Goal: Task Accomplishment & Management: Manage account settings

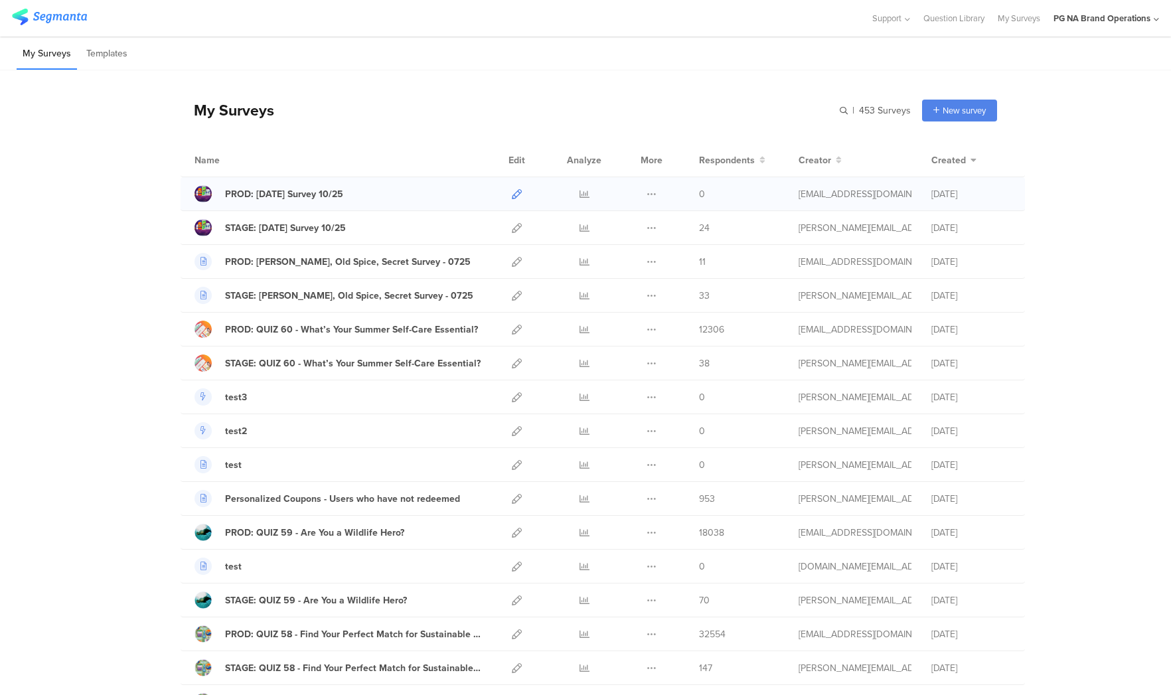
click at [518, 193] on icon at bounding box center [517, 194] width 10 height 10
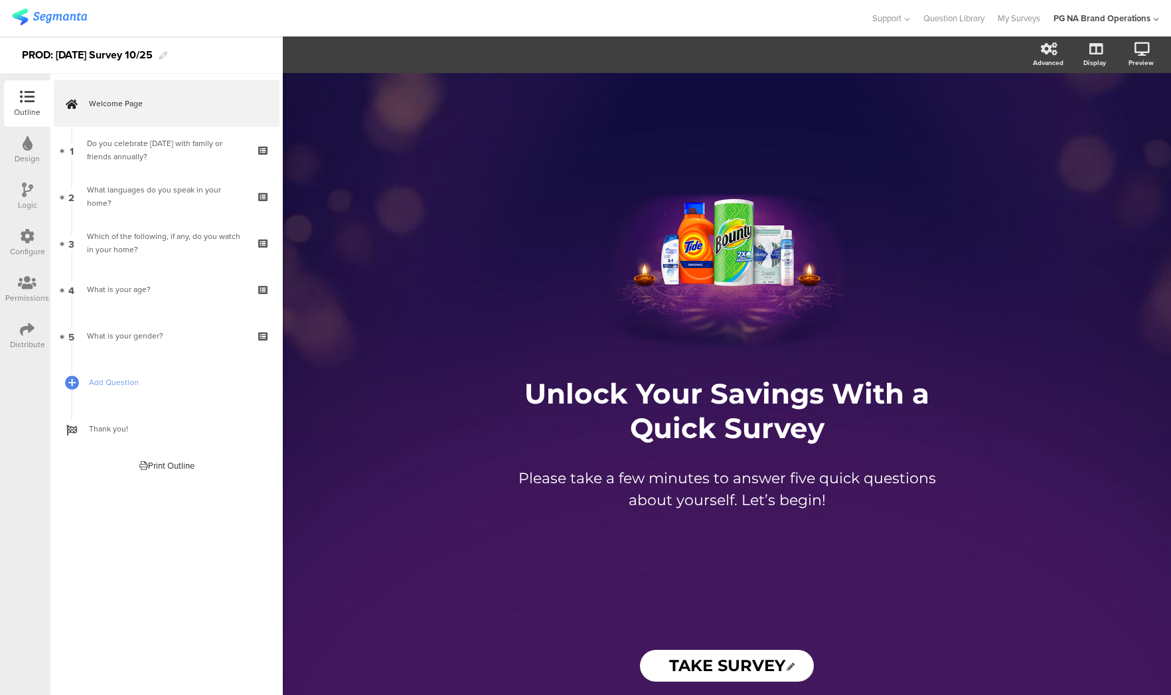
click at [27, 235] on icon at bounding box center [27, 236] width 15 height 15
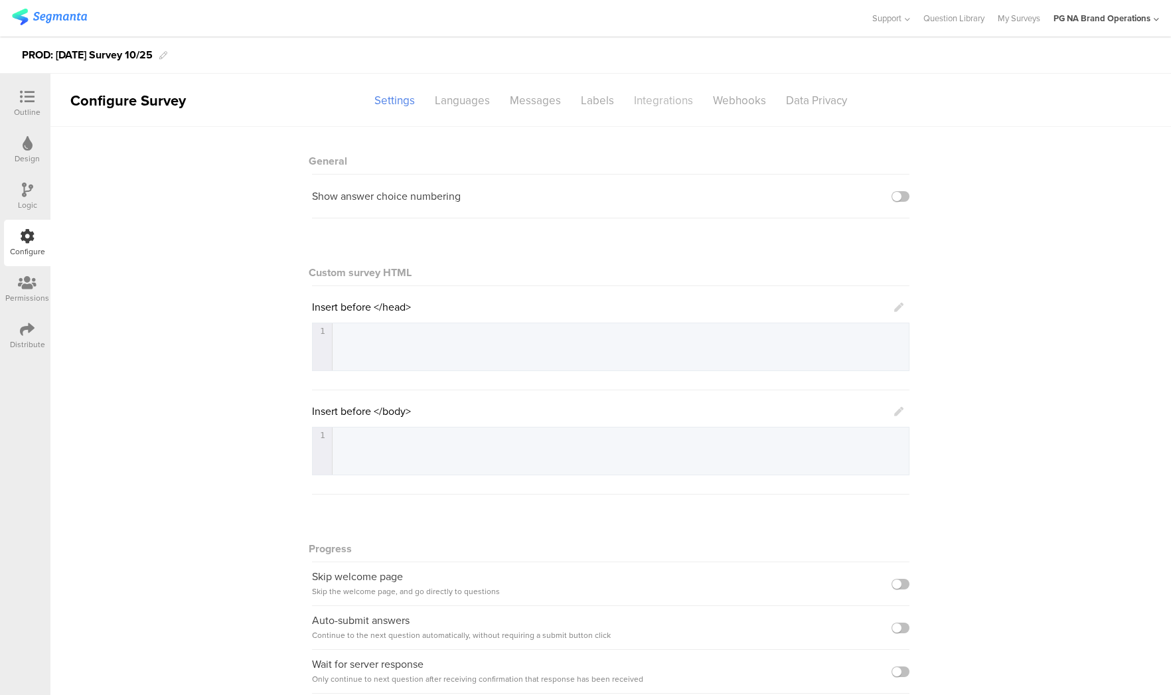
click at [645, 97] on div "Integrations" at bounding box center [663, 100] width 79 height 23
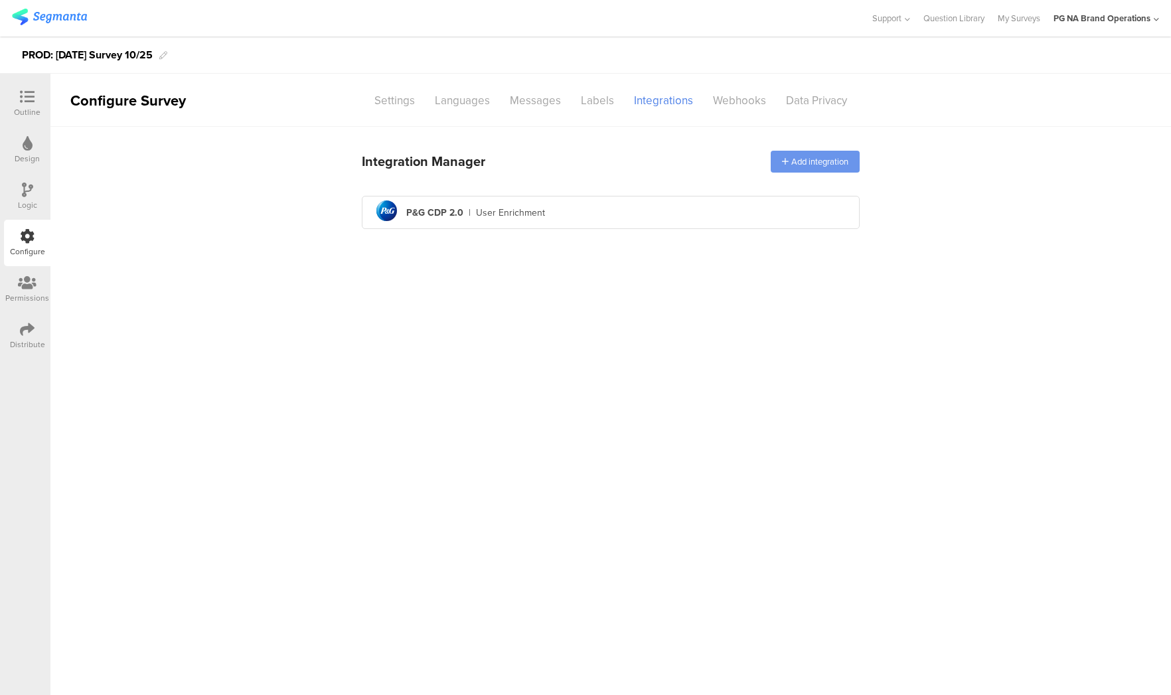
click at [781, 161] on div "Add integration" at bounding box center [815, 162] width 89 height 22
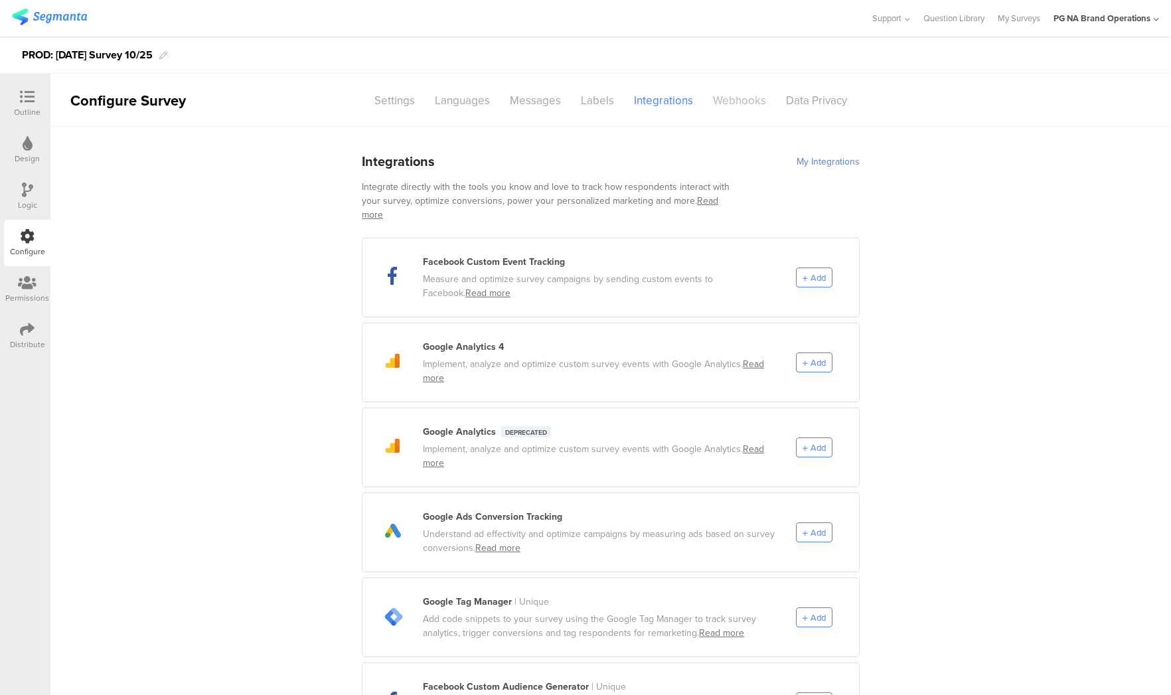
click at [740, 102] on div "Webhooks" at bounding box center [739, 100] width 73 height 23
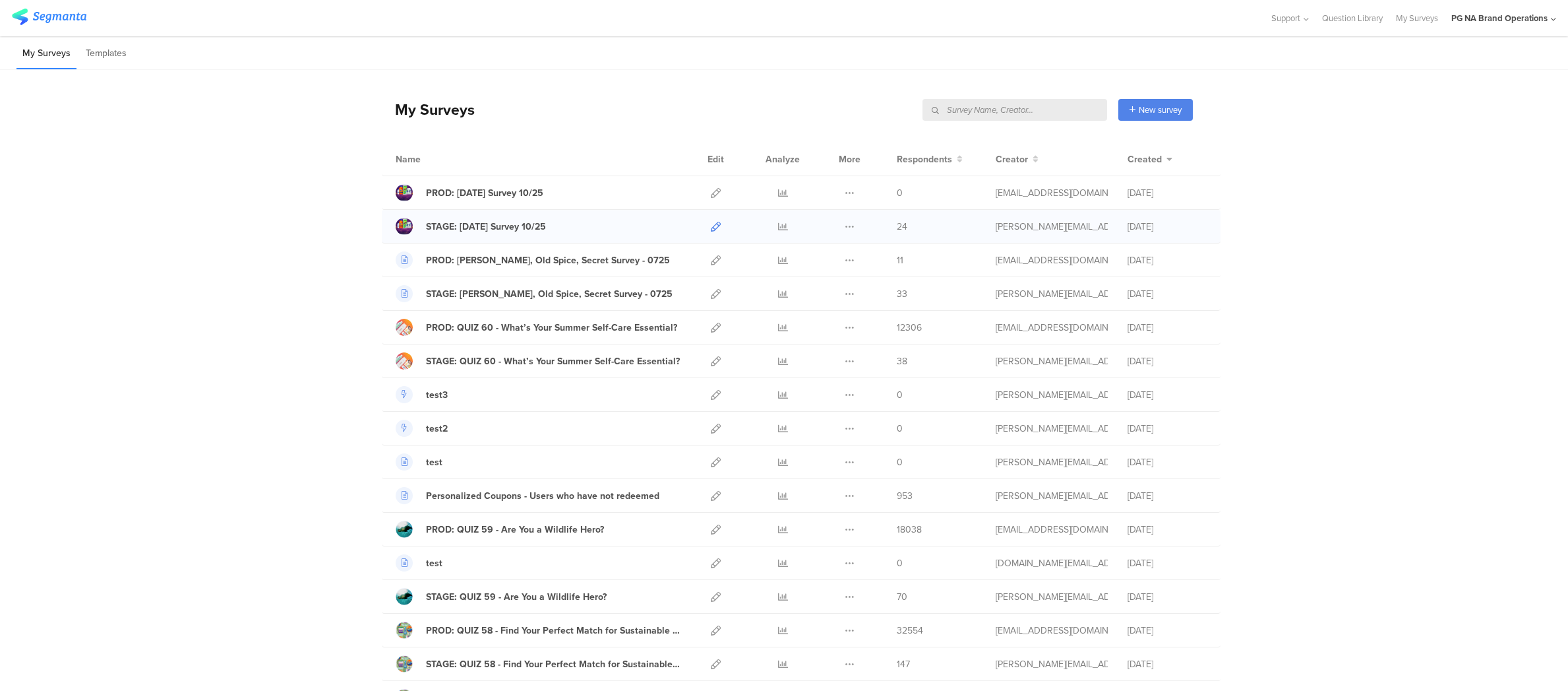
click at [718, 223] on icon at bounding box center [716, 227] width 10 height 10
click at [786, 228] on icon at bounding box center [783, 227] width 10 height 10
drag, startPoint x: 276, startPoint y: 223, endPoint x: 350, endPoint y: 209, distance: 75.3
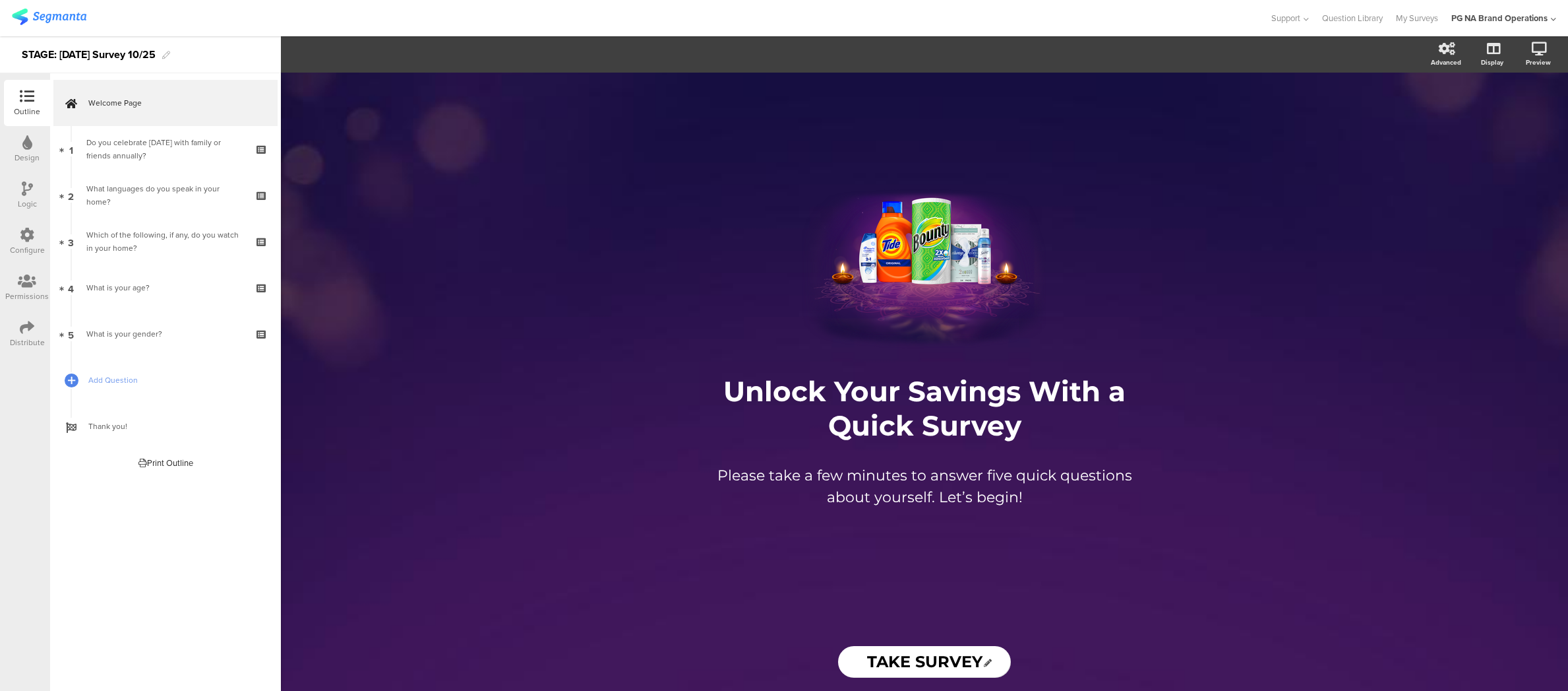
click at [25, 245] on div "Configure" at bounding box center [27, 251] width 35 height 12
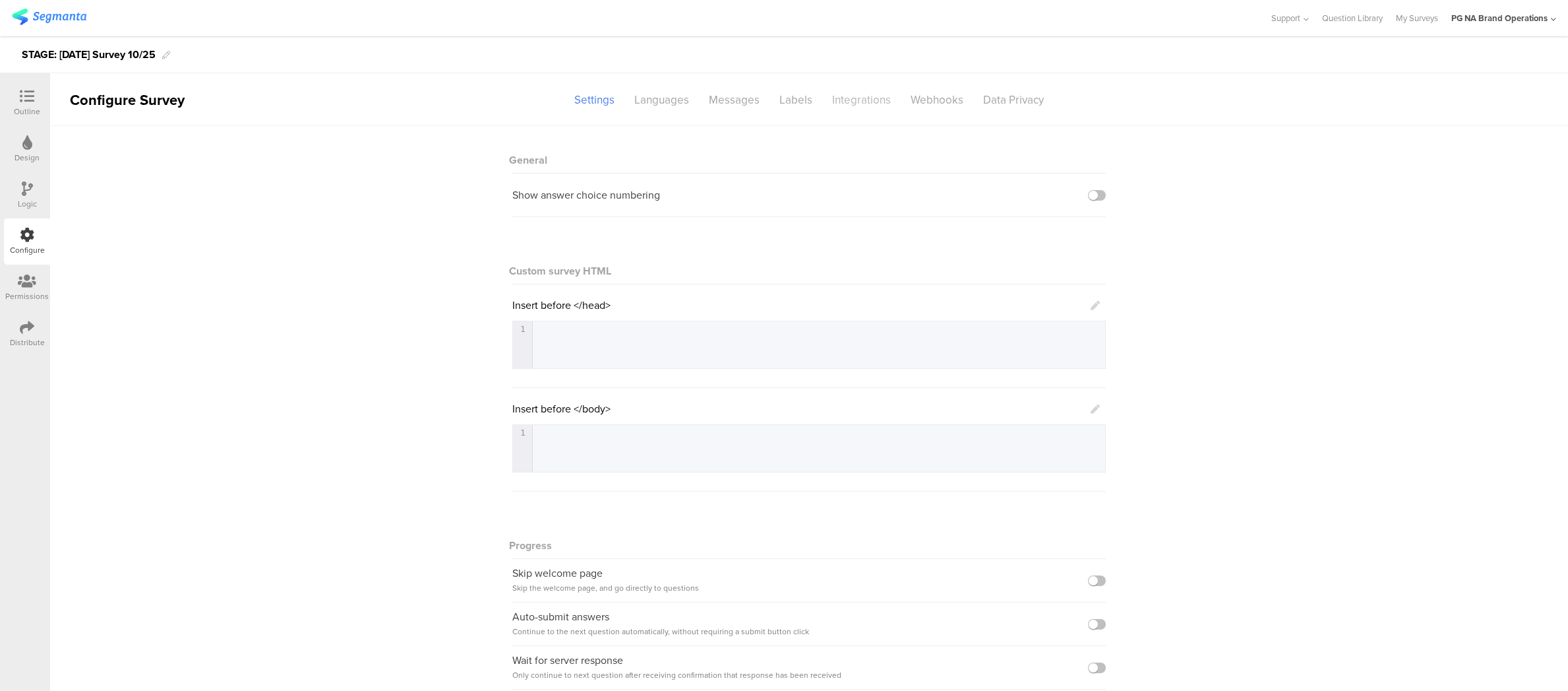
click at [849, 103] on div "Integrations" at bounding box center [862, 99] width 78 height 23
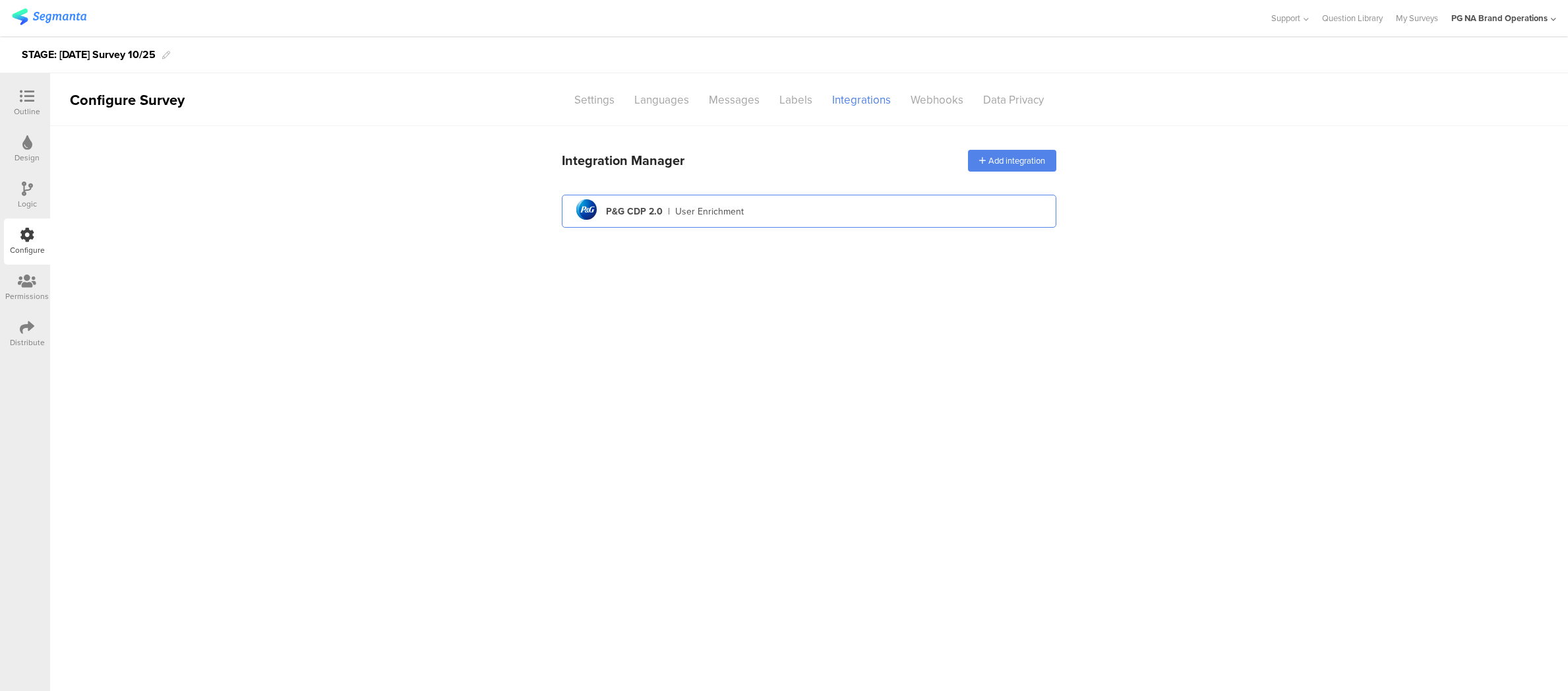
click at [762, 211] on div "pg logo P&G CDP 2.0 | User Enrichment" at bounding box center [809, 211] width 474 height 33
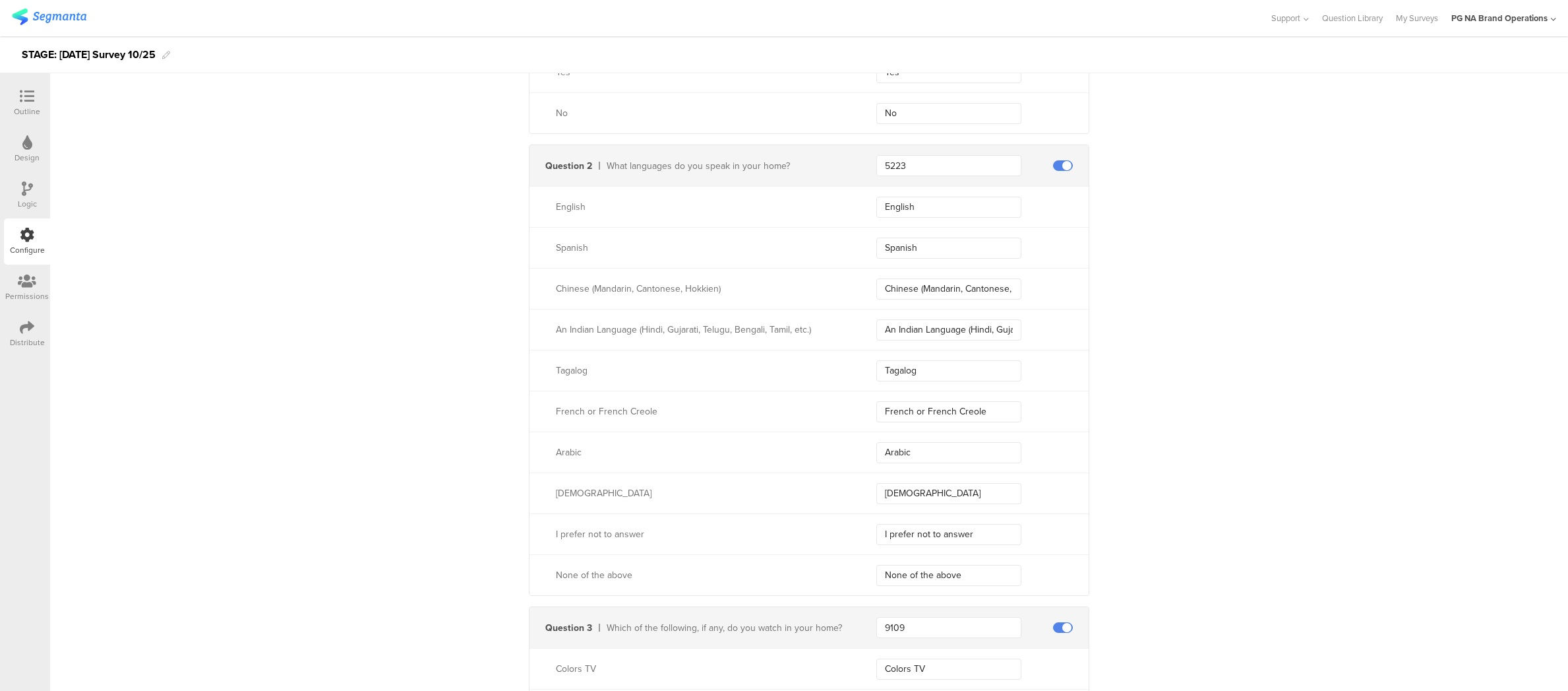
scroll to position [474, 0]
click at [927, 168] on input "5223" at bounding box center [949, 167] width 145 height 21
click at [1216, 298] on div "Send data at the end Static traits Key countryCode Value USA Key marketingProgr…" at bounding box center [809, 563] width 1518 height 1822
drag, startPoint x: 917, startPoint y: 166, endPoint x: 856, endPoint y: 164, distance: 61.0
click at [856, 164] on div "Question 2 What languages do you speak in your home? 5223" at bounding box center [809, 167] width 559 height 41
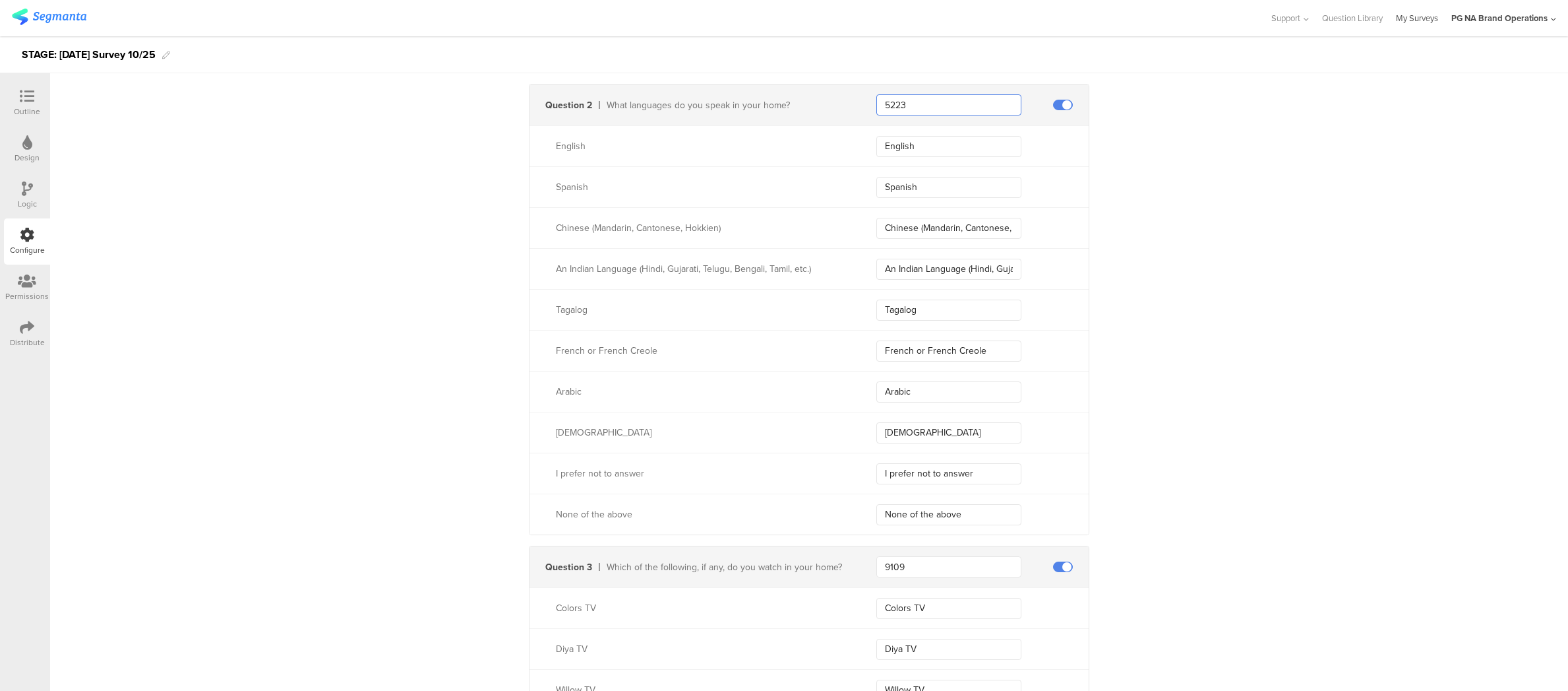
scroll to position [536, 0]
drag, startPoint x: 936, startPoint y: 102, endPoint x: 924, endPoint y: 105, distance: 12.4
click at [936, 102] on input "5223" at bounding box center [949, 105] width 145 height 21
drag, startPoint x: 923, startPoint y: 106, endPoint x: 861, endPoint y: 107, distance: 62.0
click at [863, 107] on div "Question 2 What languages do you speak in your home? 5223" at bounding box center [809, 105] width 559 height 41
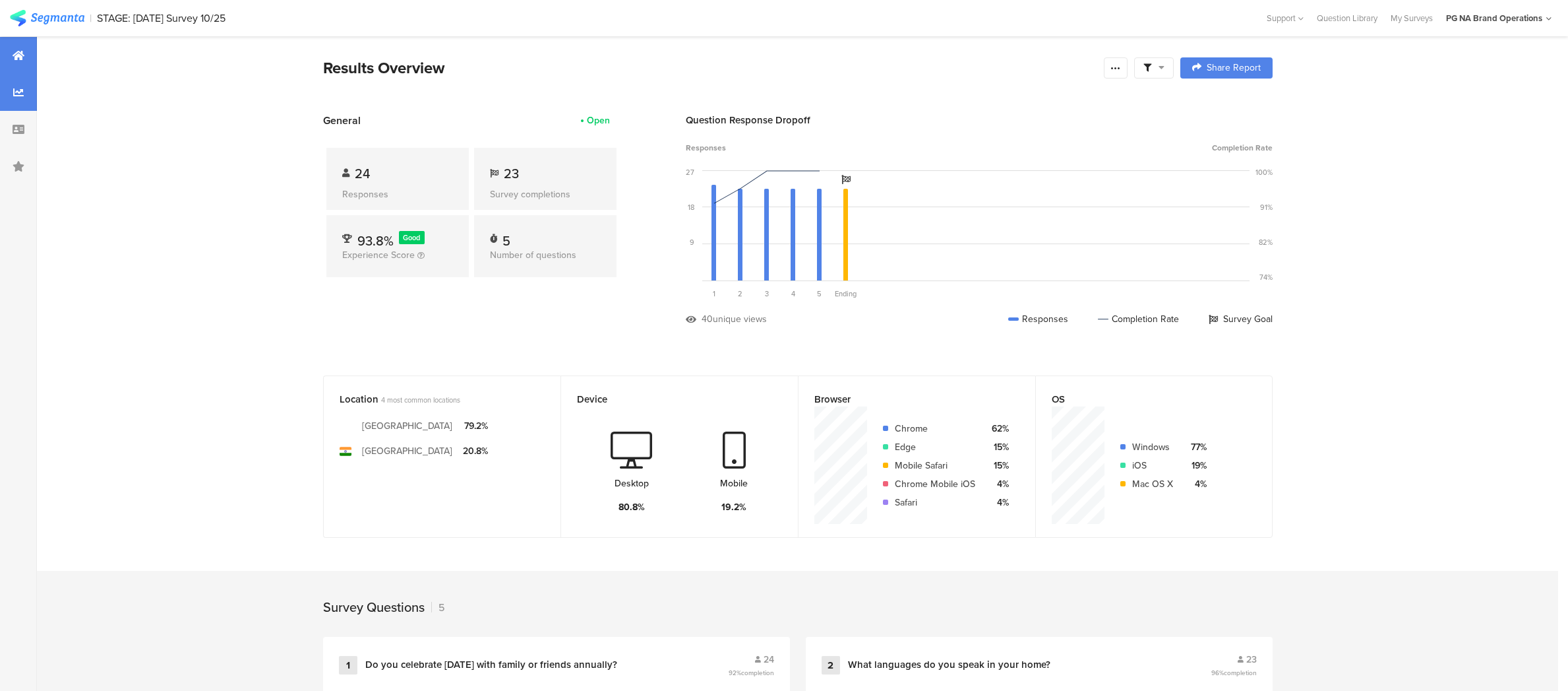
click at [15, 88] on icon at bounding box center [18, 92] width 11 height 11
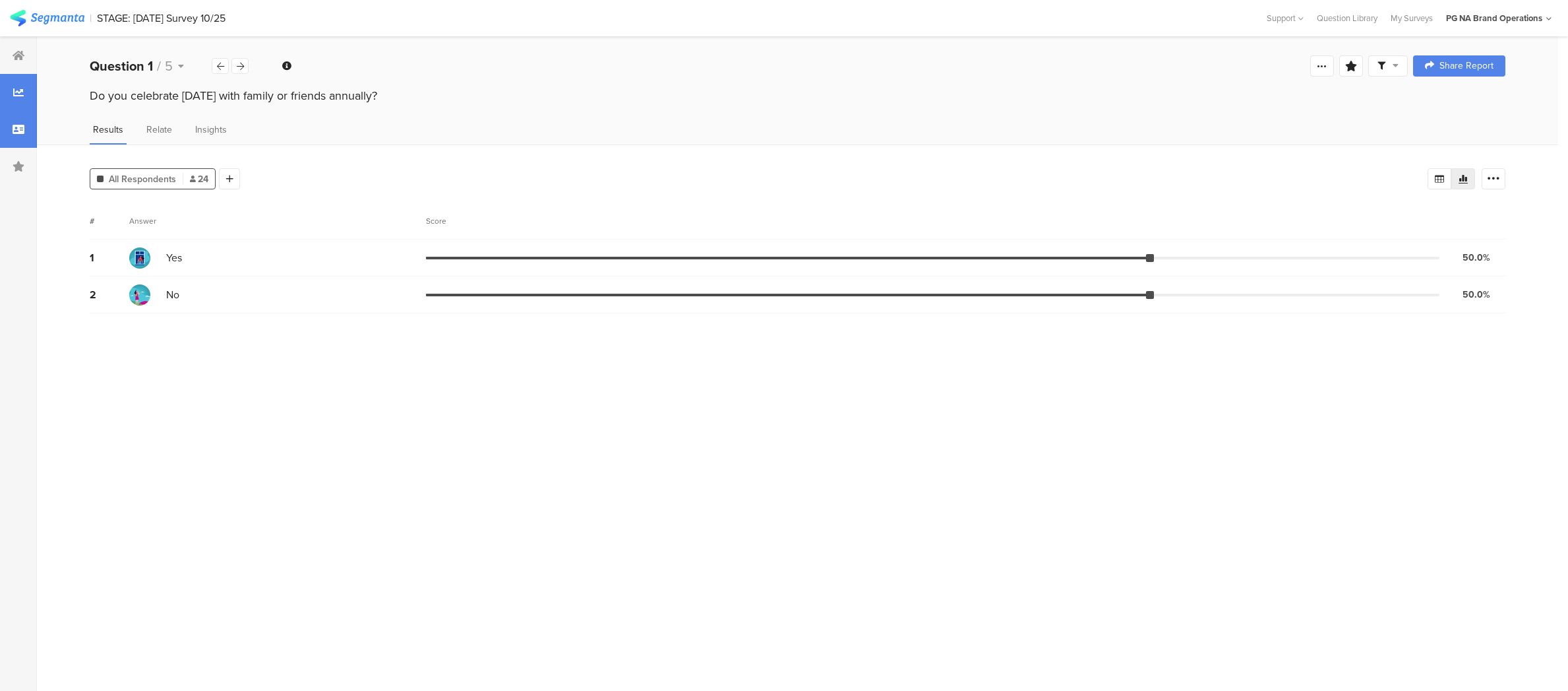
click at [19, 136] on div at bounding box center [18, 129] width 37 height 37
